Goal: Task Accomplishment & Management: Use online tool/utility

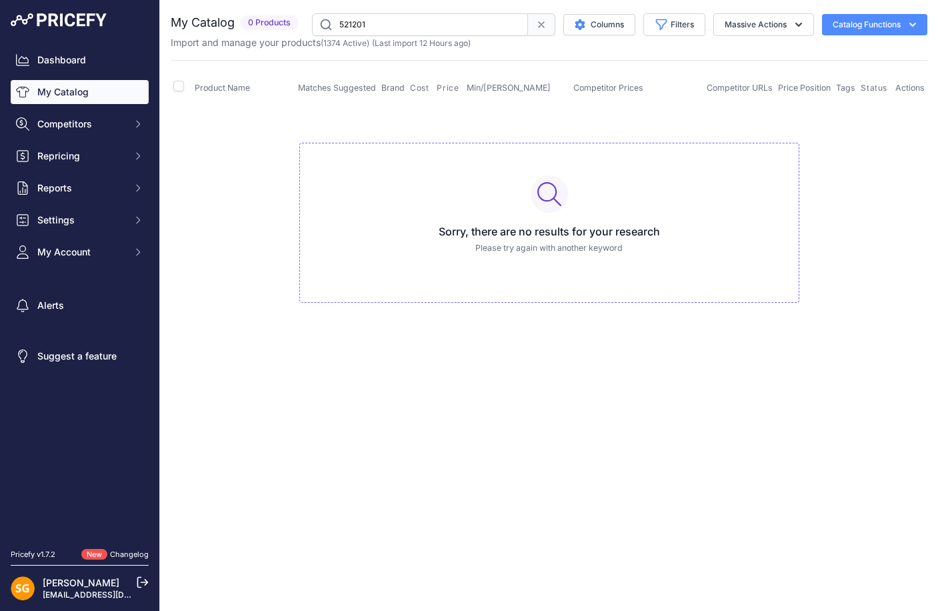
click at [75, 88] on link "My Catalog" at bounding box center [80, 92] width 138 height 24
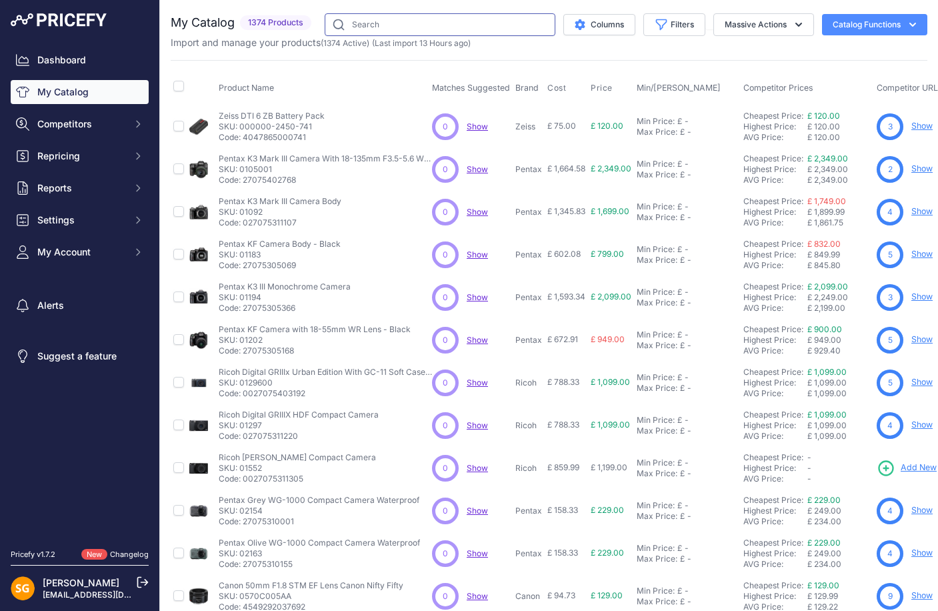
click at [466, 19] on input "text" at bounding box center [440, 24] width 231 height 23
paste input "588601-70"
type input "588601-70"
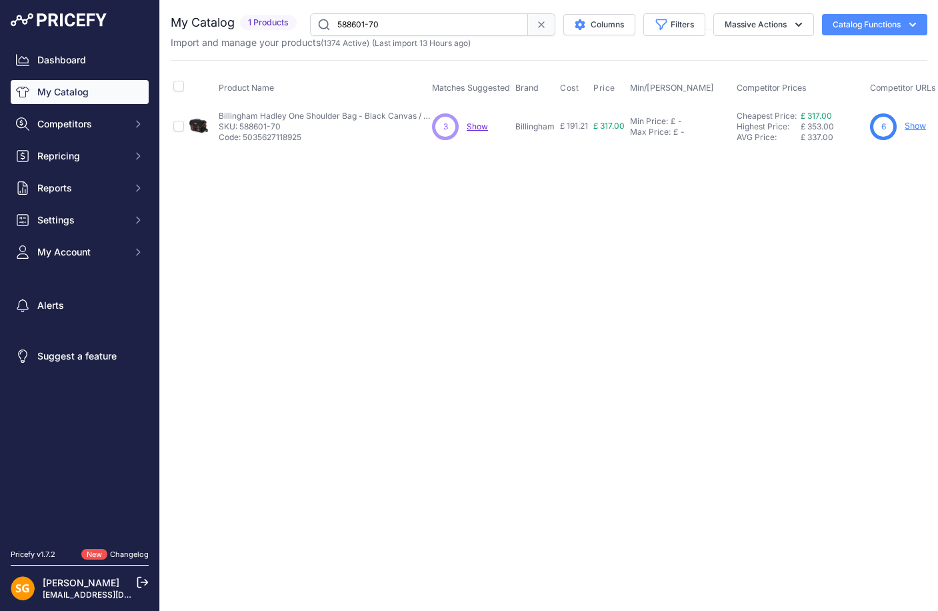
click at [915, 127] on link "Show" at bounding box center [915, 126] width 21 height 10
